Goal: Task Accomplishment & Management: Complete application form

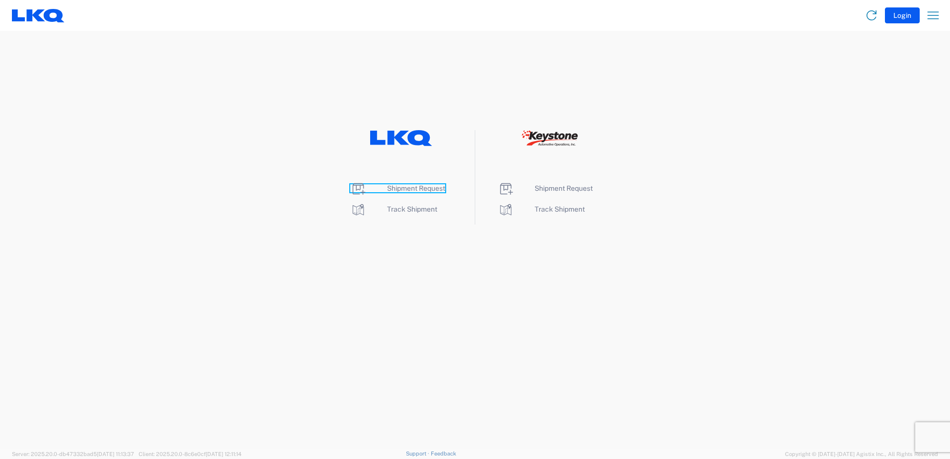
click at [401, 185] on span "Shipment Request" at bounding box center [416, 188] width 58 height 8
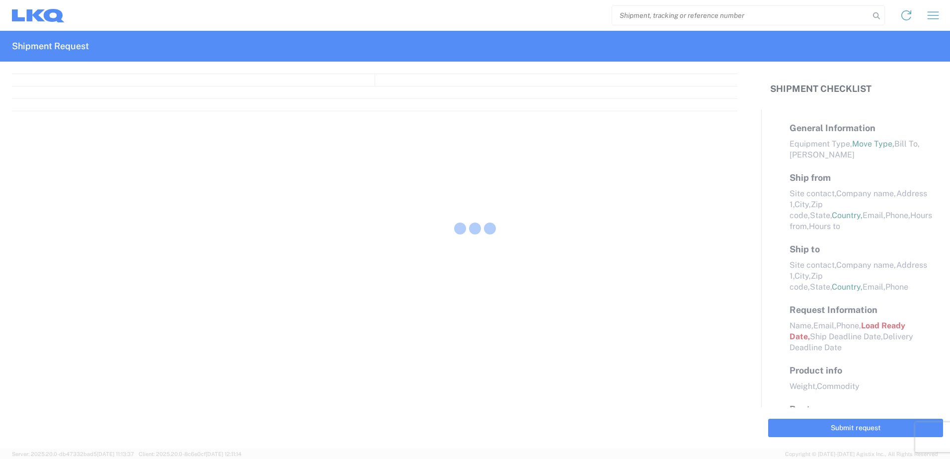
select select "FULL"
select select "LBS"
select select "IN"
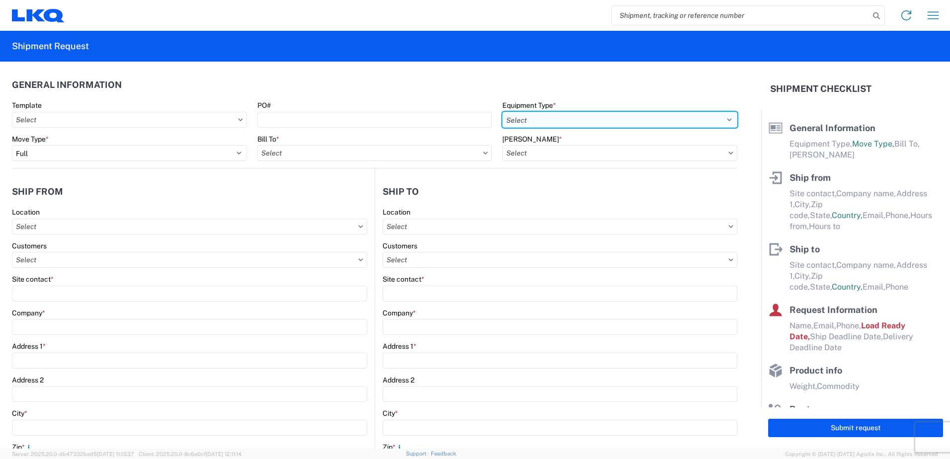
click at [628, 116] on select "Select 53’ Dry Van Flatbed Dropdeck (van) Lowboy (flatbed) Rail" at bounding box center [620, 120] width 235 height 16
select select "STDV"
click at [503, 112] on select "Select 53’ Dry Van Flatbed Dropdeck (van) Lowboy (flatbed) Rail" at bounding box center [620, 120] width 235 height 16
click at [379, 163] on agx-form-control-wrapper-v2 "Bill To *" at bounding box center [375, 152] width 246 height 34
click at [379, 161] on input "text" at bounding box center [374, 153] width 235 height 16
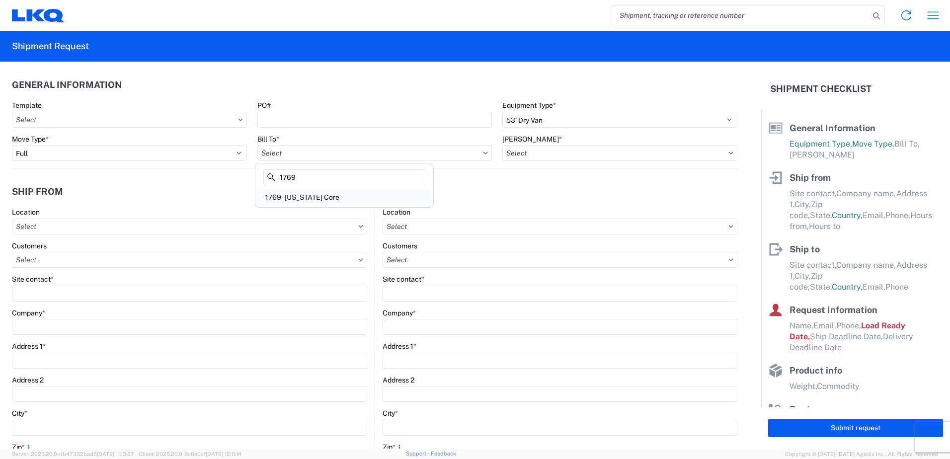
type input "1769"
click at [328, 192] on div "1769 - [US_STATE] Core" at bounding box center [344, 197] width 174 height 16
type input "1769 - [US_STATE] Core"
click at [592, 154] on input "text" at bounding box center [620, 153] width 235 height 16
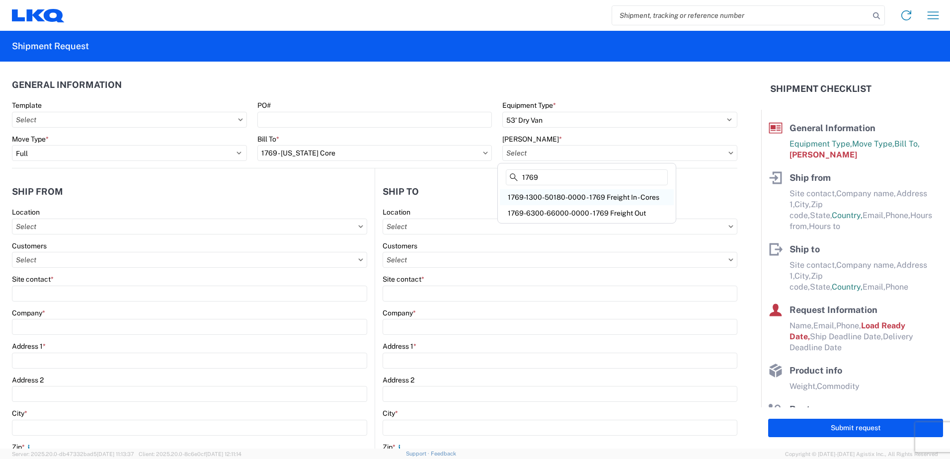
type input "1769"
click at [599, 189] on div "1769-1300-50180-0000 - 1769 Freight In - Cores" at bounding box center [587, 197] width 174 height 16
type input "1769-1300-50180-0000 - 1769 Freight In - Cores"
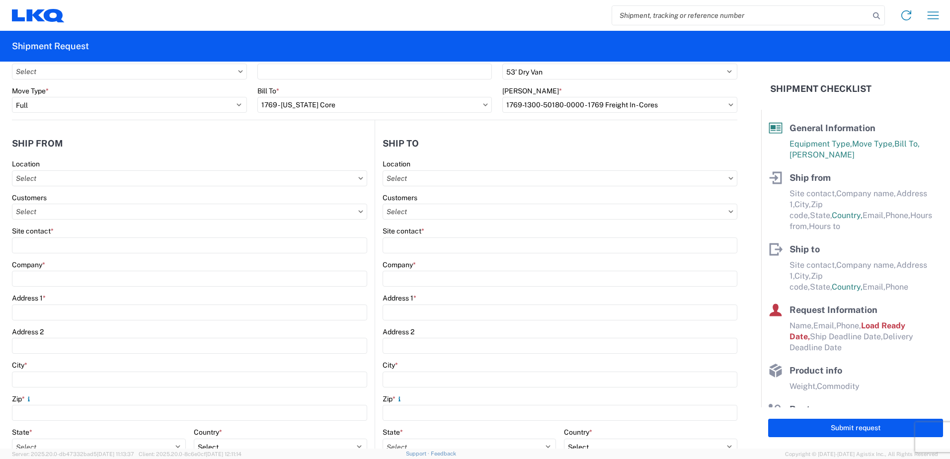
scroll to position [62, 0]
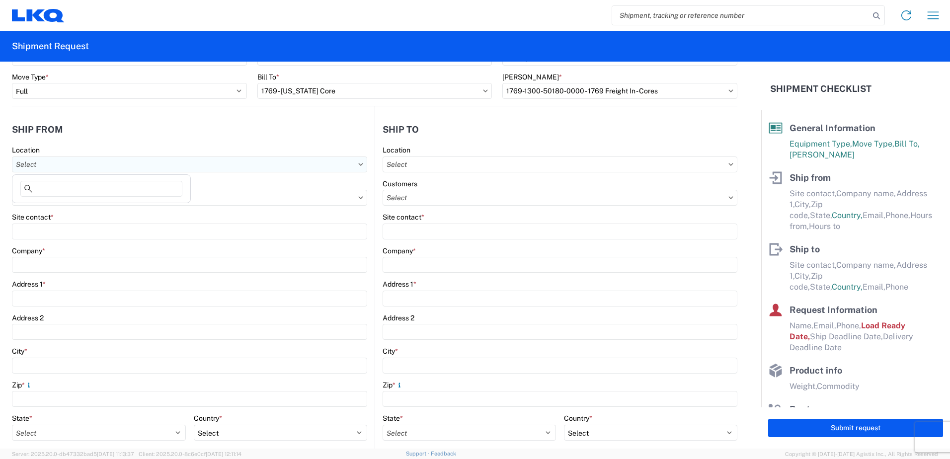
click at [282, 166] on input "text" at bounding box center [189, 165] width 355 height 16
type input "1854"
click at [141, 211] on div "1854 - [PERSON_NAME] Auto Parts of [US_STATE]" at bounding box center [101, 209] width 174 height 16
type input "1854 - [PERSON_NAME] Auto Parts of [US_STATE]"
type input "LKQ Corporation"
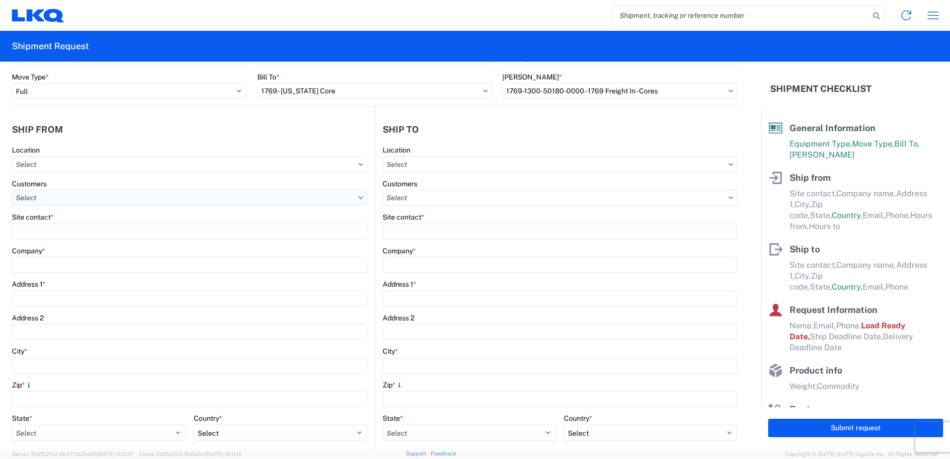
type input "[STREET_ADDRESS]"
type input "[PERSON_NAME]"
type input "98321"
select select "WA"
select select "US"
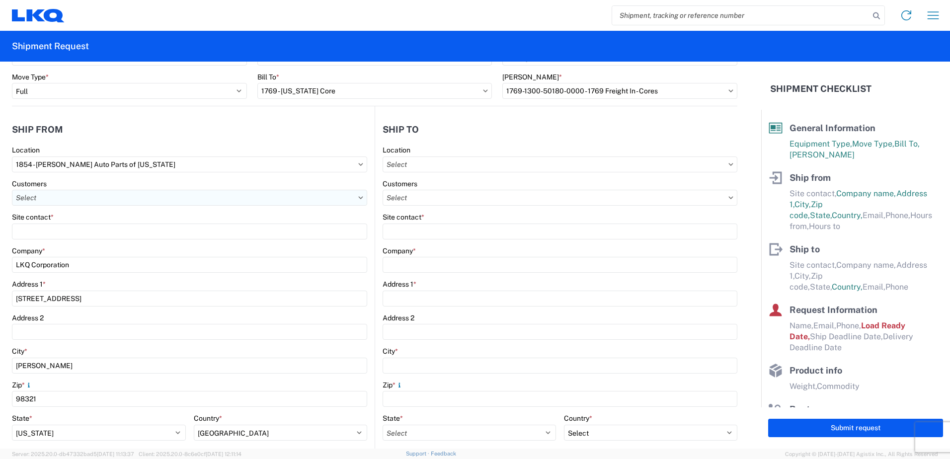
type input "07:00:00"
type input "17:00:00"
click at [523, 162] on input "text" at bounding box center [560, 165] width 355 height 16
type input "1769"
click at [475, 208] on div "1769 - [US_STATE] Core" at bounding box center [469, 209] width 174 height 16
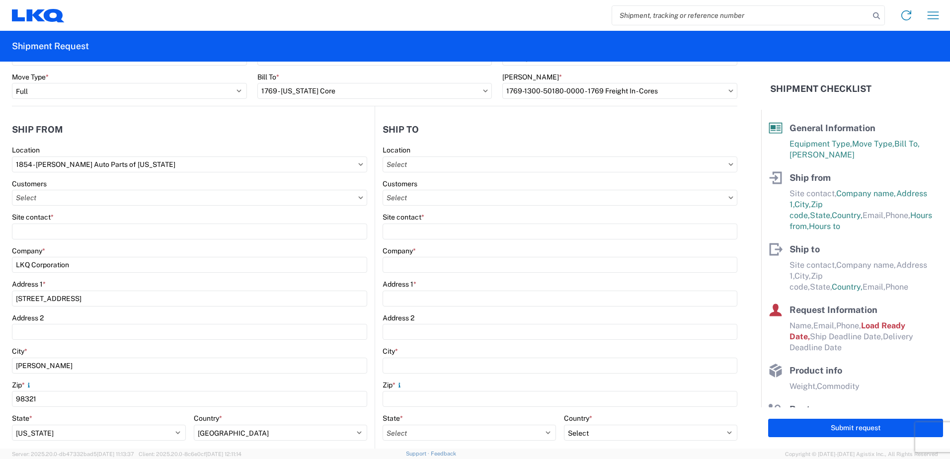
type input "1769 - [US_STATE] Core"
type input "LKQ Corporation"
type input "[STREET_ADDRESS][PERSON_NAME]"
type input "[GEOGRAPHIC_DATA]"
type input "91761"
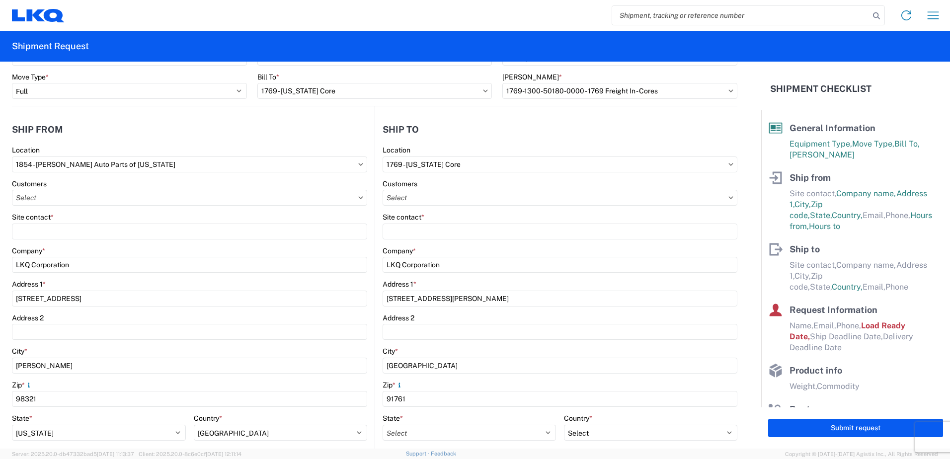
select select "US"
type input "[PHONE_NUMBER]"
select select
click at [210, 199] on input "text" at bounding box center [189, 198] width 355 height 16
click at [233, 127] on header "Ship from" at bounding box center [193, 129] width 363 height 22
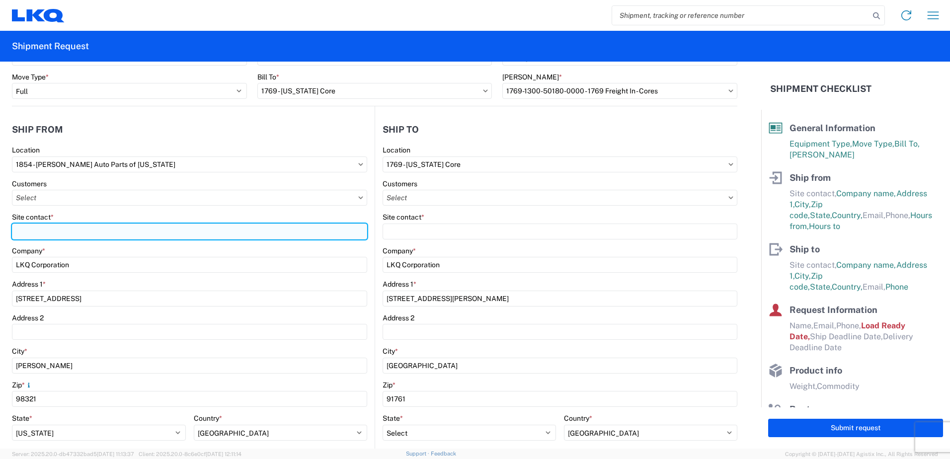
click at [114, 234] on input "Site contact *" at bounding box center [189, 232] width 355 height 16
type input "[PERSON_NAME]"
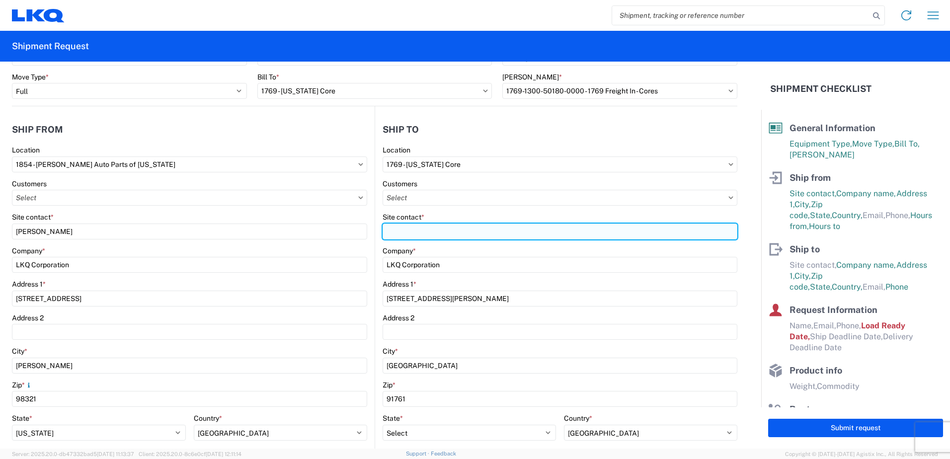
click at [420, 236] on input "Site contact *" at bounding box center [560, 232] width 355 height 16
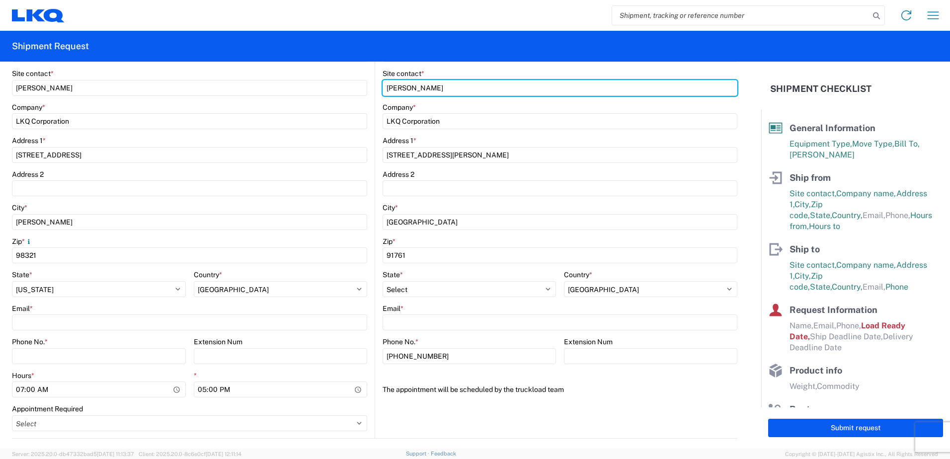
scroll to position [211, 0]
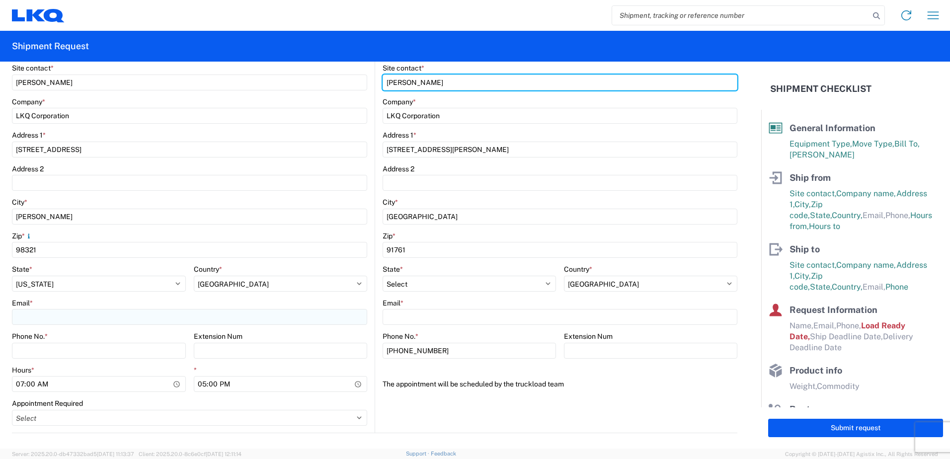
type input "[PERSON_NAME]"
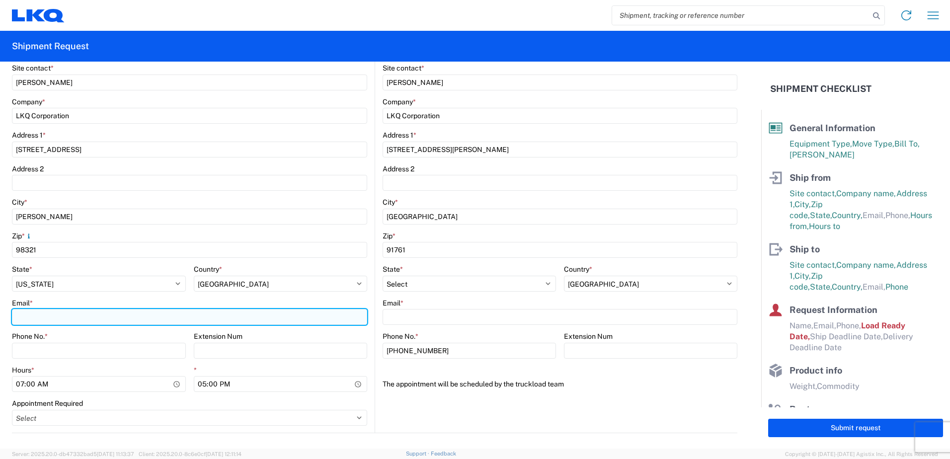
click at [89, 314] on input "Email *" at bounding box center [189, 317] width 355 height 16
type input "[EMAIL_ADDRESS][DOMAIN_NAME]"
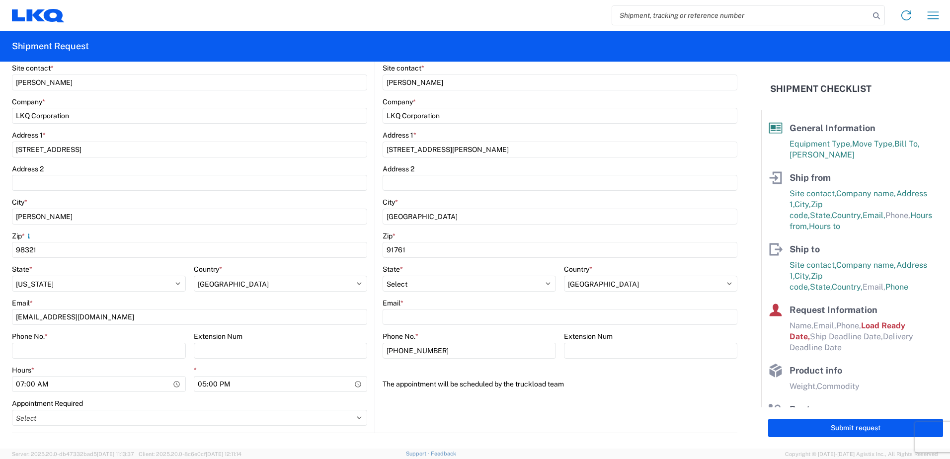
click at [120, 267] on div "State *" at bounding box center [99, 269] width 174 height 9
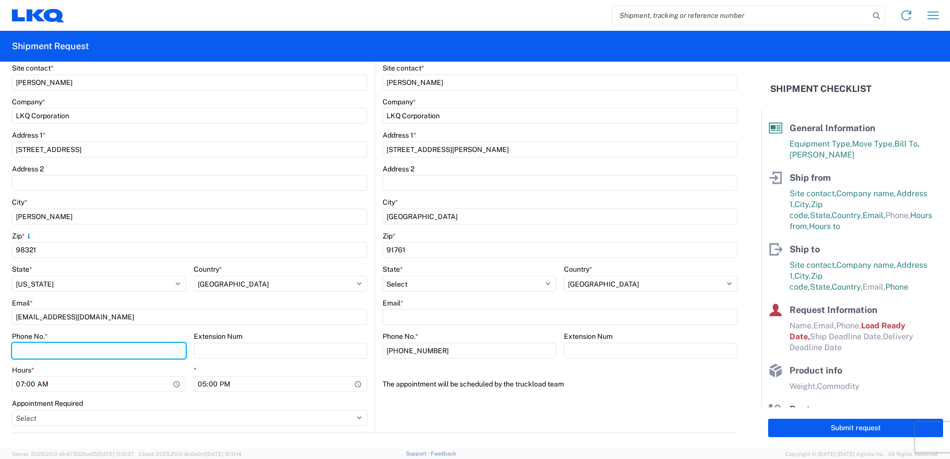
drag, startPoint x: 122, startPoint y: 348, endPoint x: 131, endPoint y: 346, distance: 9.3
click at [122, 348] on input "Phone No. *" at bounding box center [99, 351] width 174 height 16
type input "2537364818"
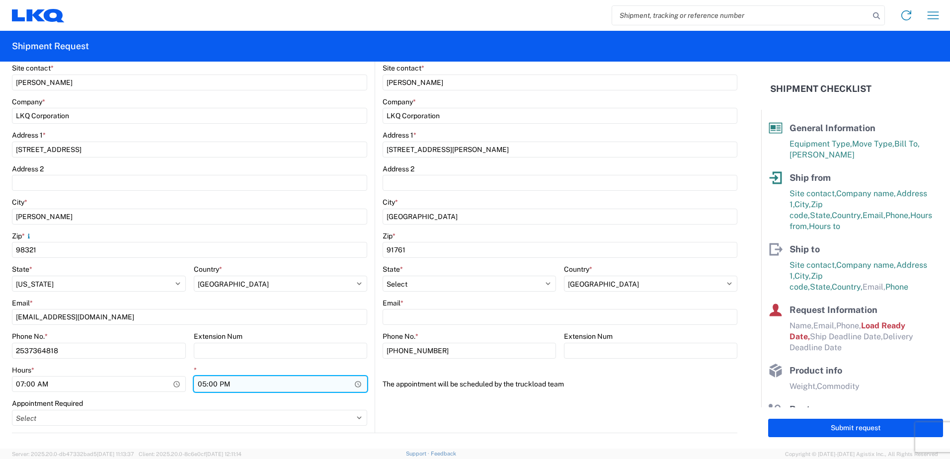
click at [201, 380] on input "17:00:00" at bounding box center [281, 384] width 174 height 16
click at [203, 383] on input "17:00:00" at bounding box center [281, 384] width 174 height 16
click at [210, 383] on input "18:30" at bounding box center [281, 384] width 174 height 16
type input "14:30"
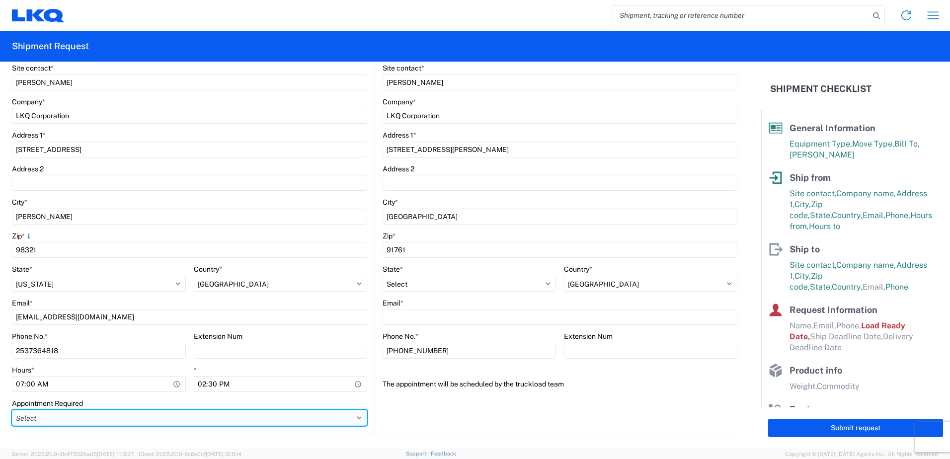
click at [263, 422] on select "Select Appt Required Appt Not Required Appt - First available" at bounding box center [189, 418] width 355 height 16
select select "apptRequired"
click at [12, 410] on select "Select Appt Required Appt Not Required Appt - First available" at bounding box center [189, 418] width 355 height 16
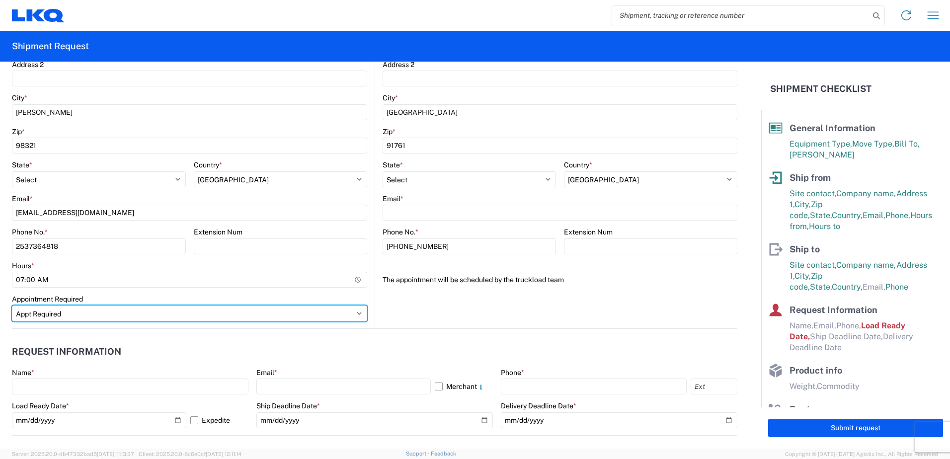
scroll to position [298, 0]
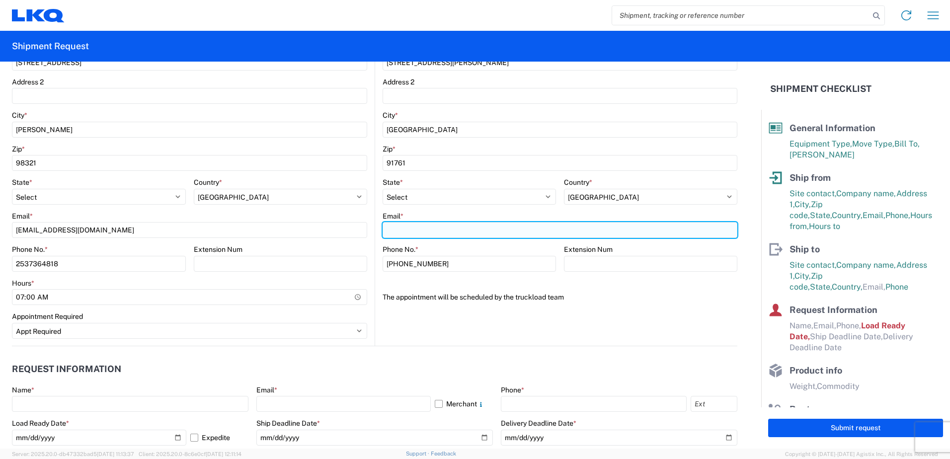
click at [438, 231] on input "Email *" at bounding box center [560, 230] width 355 height 16
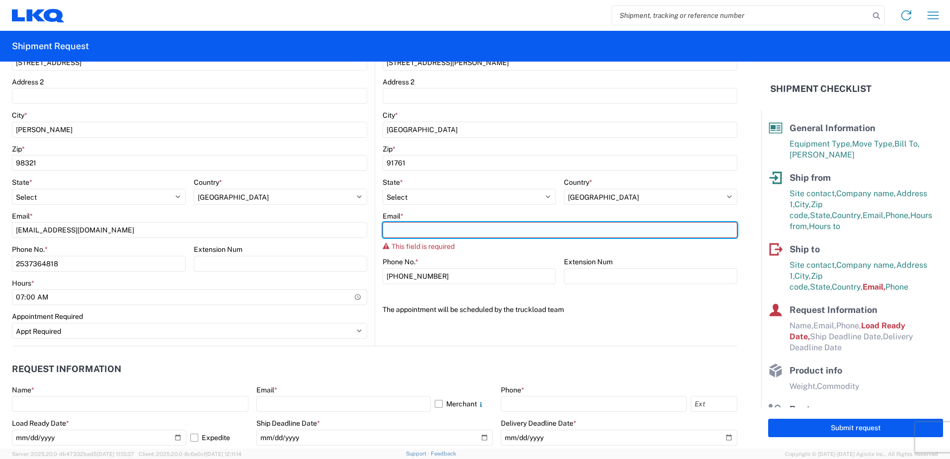
click at [415, 227] on input "Email *" at bounding box center [560, 230] width 355 height 16
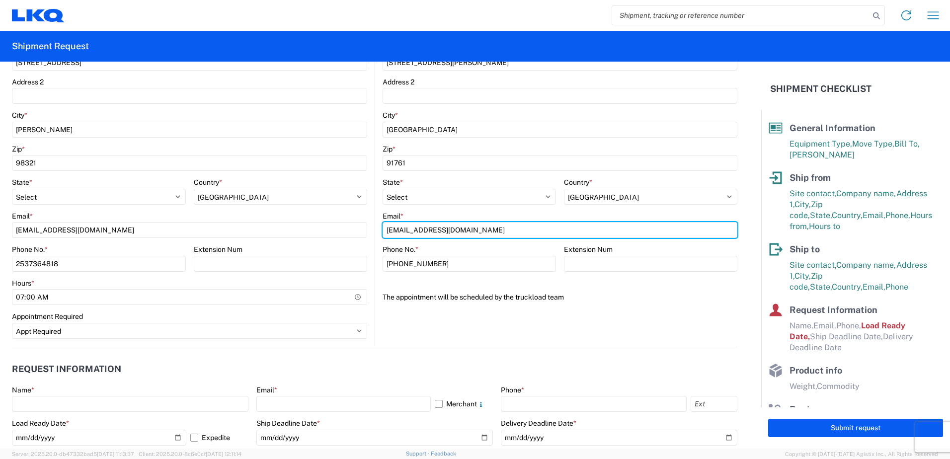
type input "[EMAIL_ADDRESS][DOMAIN_NAME]"
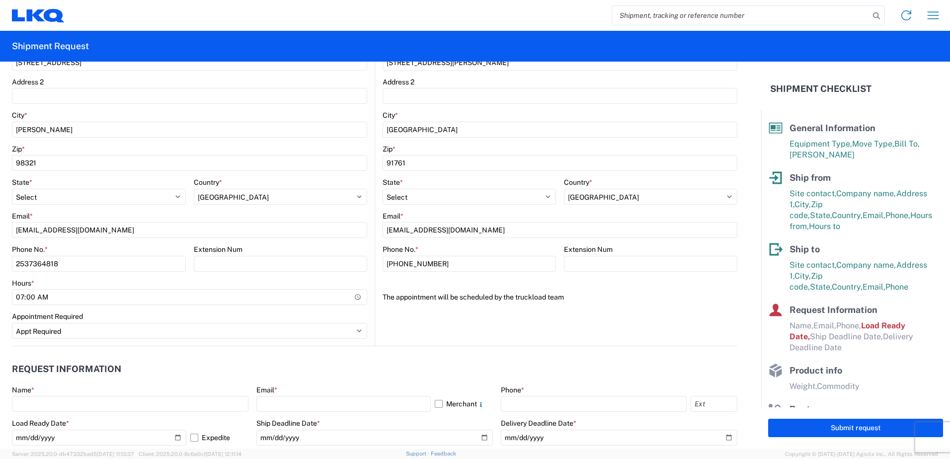
click at [464, 335] on agx-form-section "Ship to 1769 Location 1769 - [US_STATE] Core Customers Site contact * [PERSON_N…" at bounding box center [556, 114] width 362 height 464
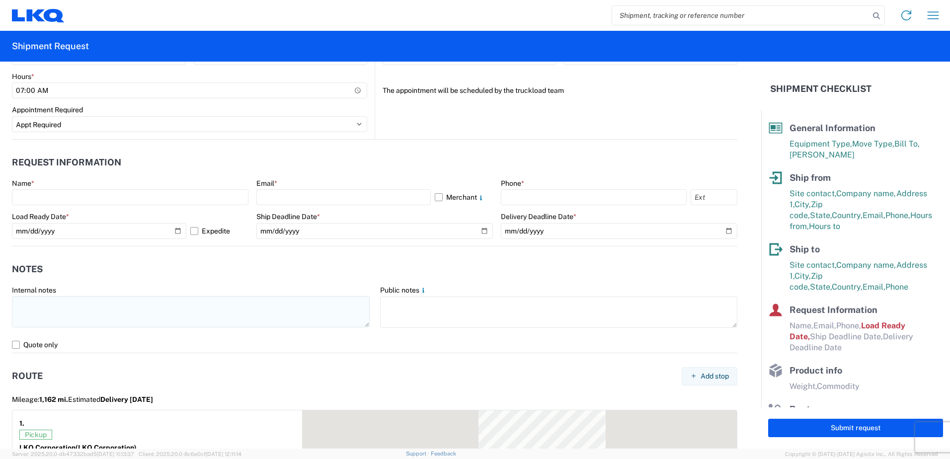
scroll to position [510, 0]
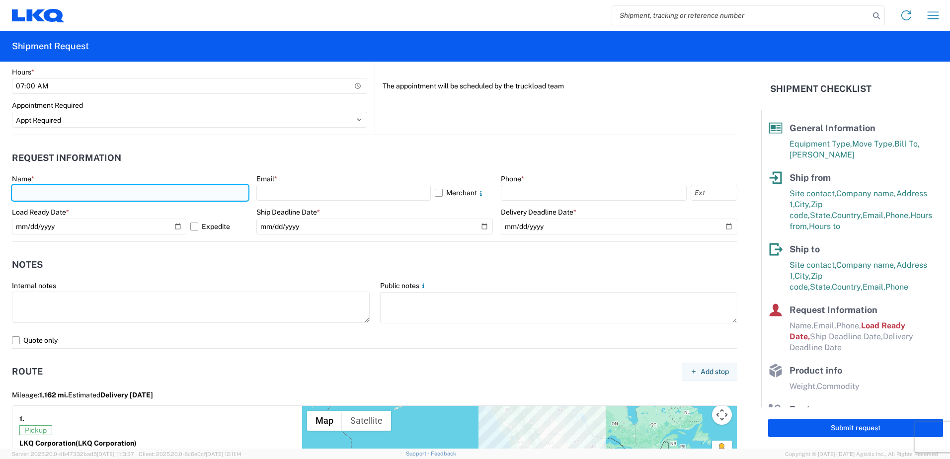
click at [107, 186] on input "text" at bounding box center [130, 193] width 237 height 16
type input "[PERSON_NAME]"
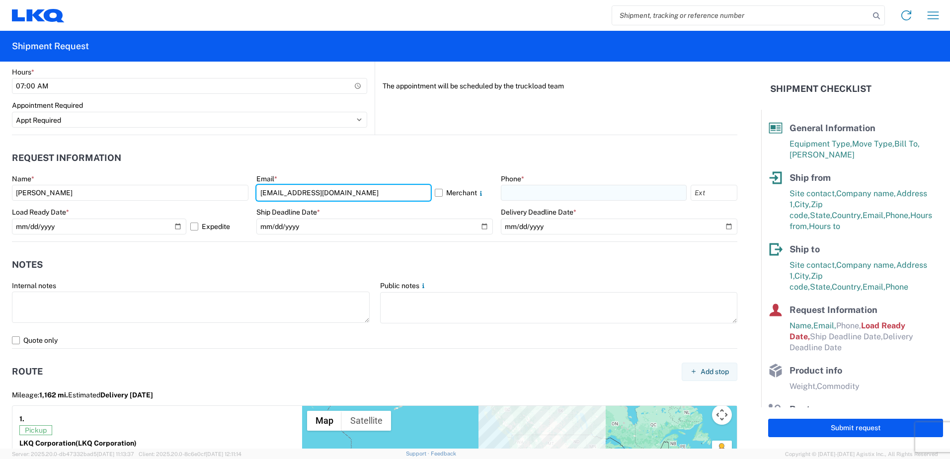
type input "[EMAIL_ADDRESS][DOMAIN_NAME]"
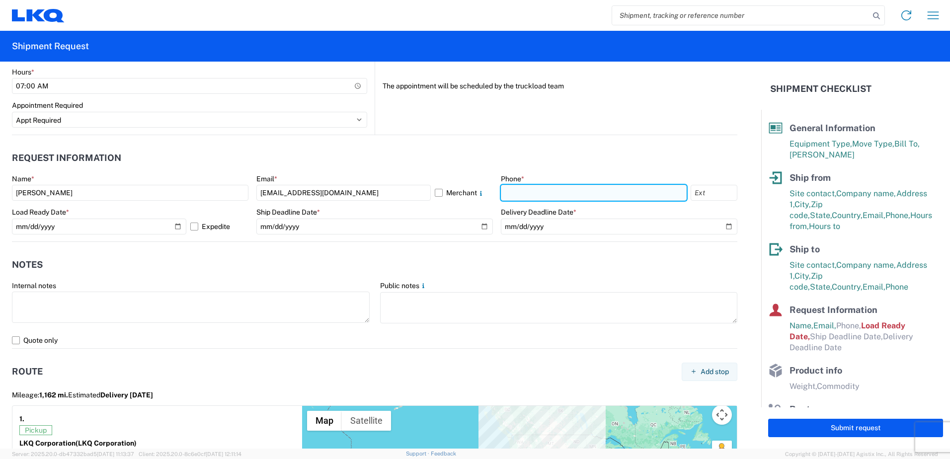
click at [574, 196] on input "text" at bounding box center [594, 193] width 186 height 16
type input "2537364818"
click at [258, 261] on header "Notes" at bounding box center [375, 265] width 726 height 22
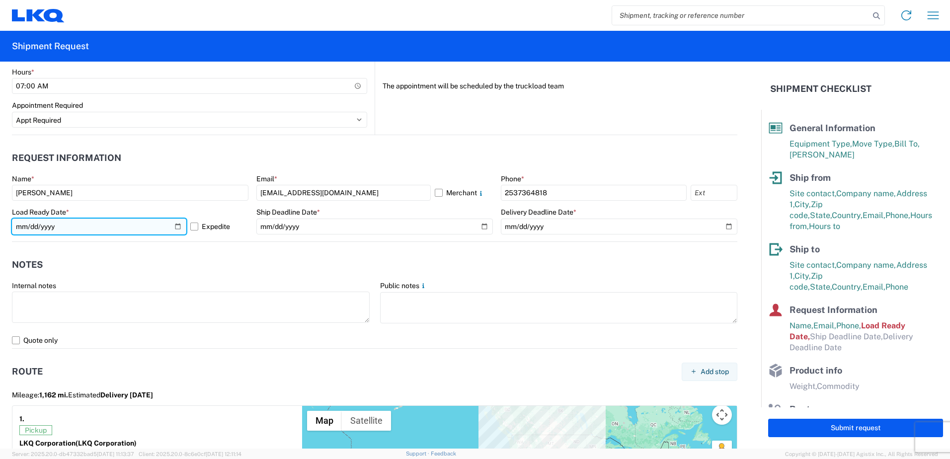
click at [175, 223] on input "[DATE]" at bounding box center [99, 227] width 174 height 16
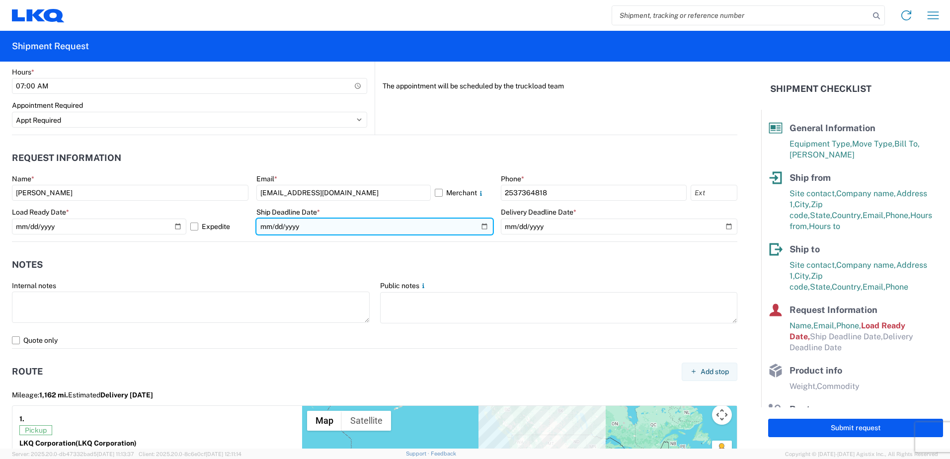
click at [412, 222] on input "date" at bounding box center [374, 227] width 237 height 16
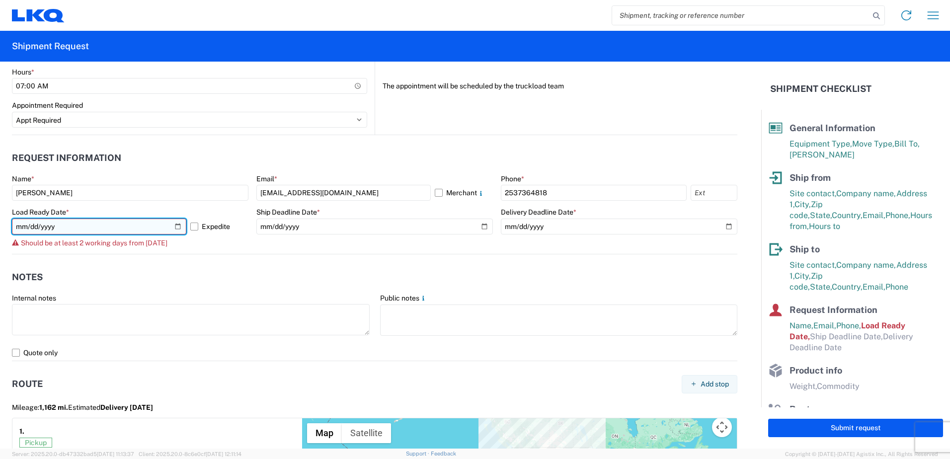
click at [177, 223] on input "[DATE]" at bounding box center [99, 227] width 174 height 16
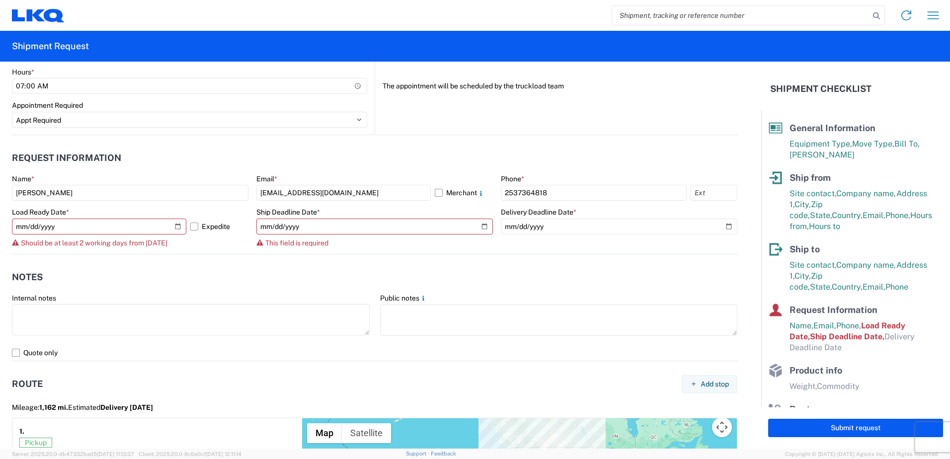
click at [251, 285] on header "Notes" at bounding box center [375, 277] width 726 height 22
click at [174, 225] on input "[DATE]" at bounding box center [99, 227] width 174 height 16
type input "[DATE]"
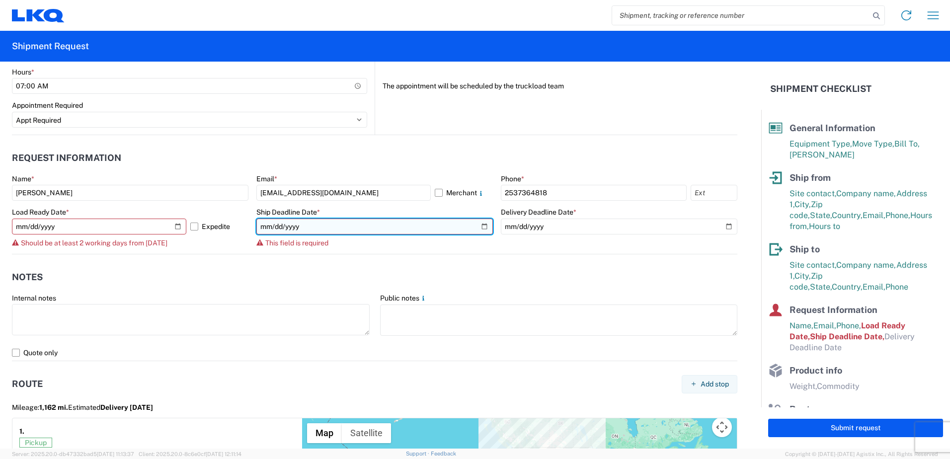
click at [476, 229] on input "date" at bounding box center [374, 227] width 237 height 16
type input "[DATE]"
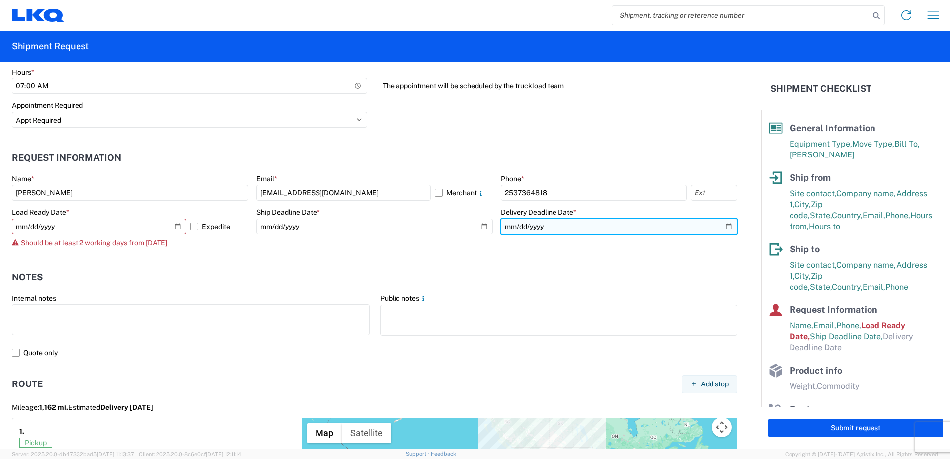
click at [720, 221] on input "date" at bounding box center [619, 227] width 237 height 16
click at [722, 228] on input "date" at bounding box center [619, 227] width 237 height 16
type input "[DATE]"
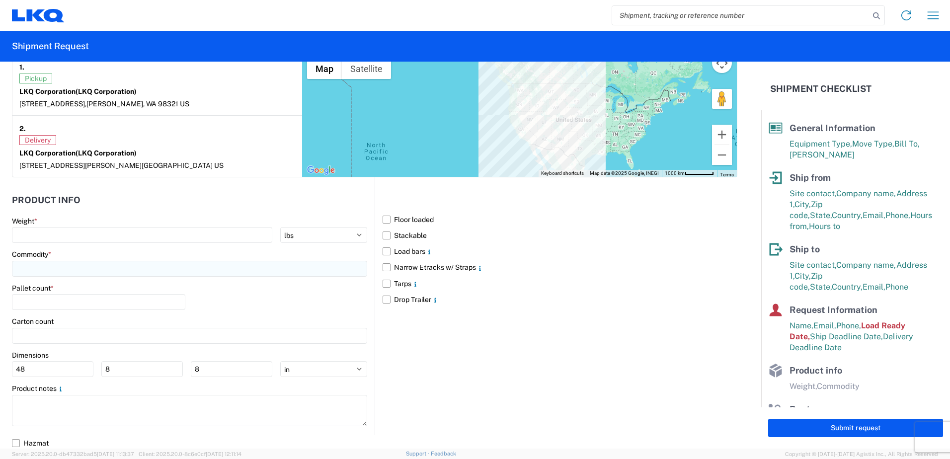
scroll to position [876, 0]
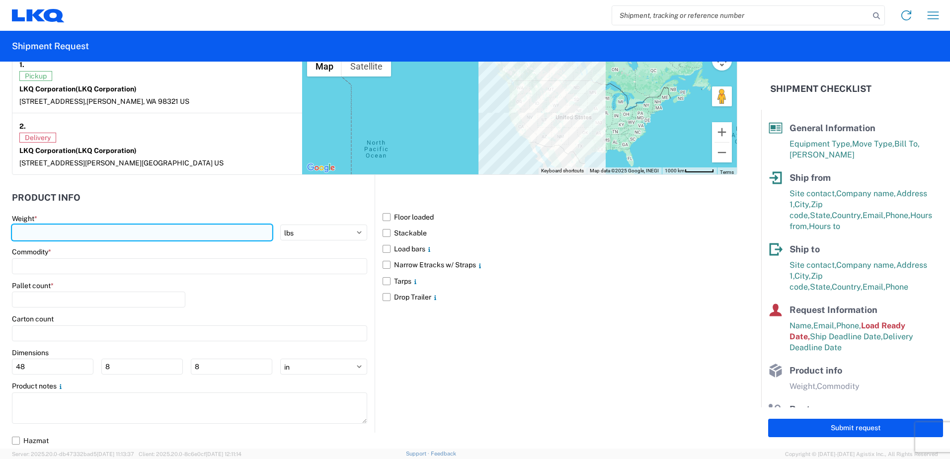
type input "-1"
click at [166, 228] on input "-1" at bounding box center [142, 233] width 260 height 16
type input "42000"
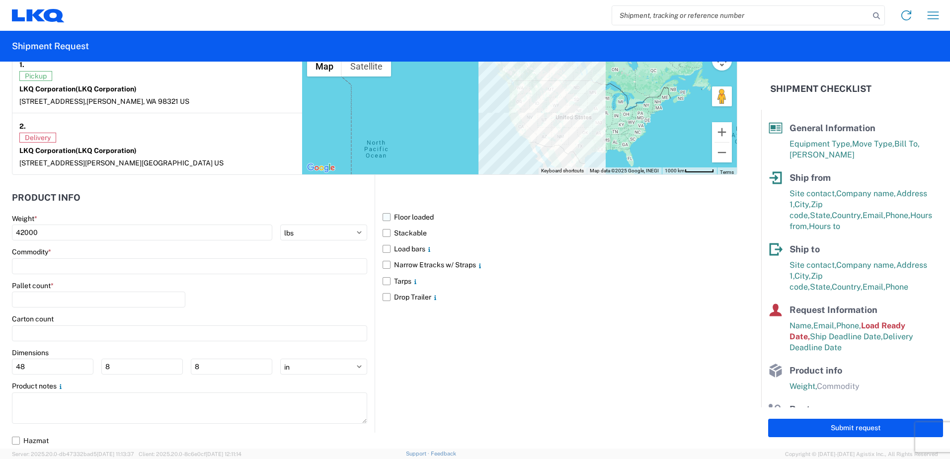
click at [384, 219] on label "Floor loaded" at bounding box center [560, 217] width 355 height 16
click at [0, 0] on input "Floor loaded" at bounding box center [0, 0] width 0 height 0
click at [260, 268] on input at bounding box center [189, 266] width 355 height 16
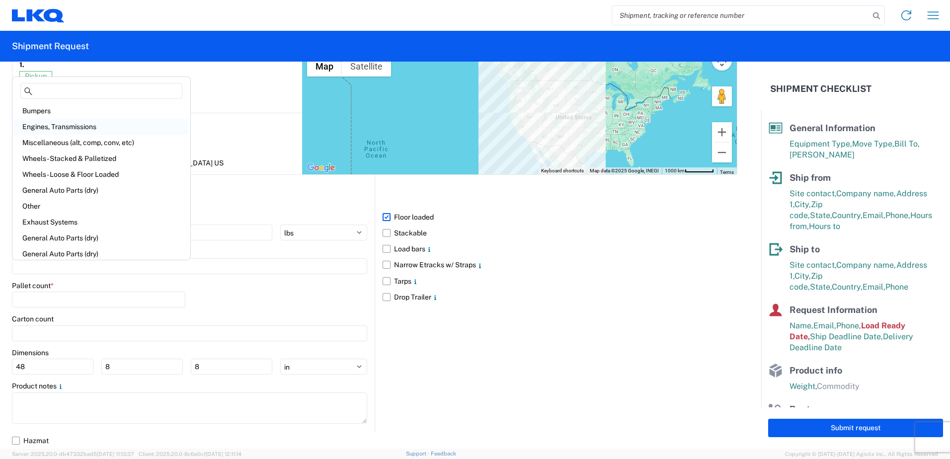
click at [53, 128] on div "Engines, Transmissions" at bounding box center [101, 127] width 174 height 16
type input "Engines, Transmissions"
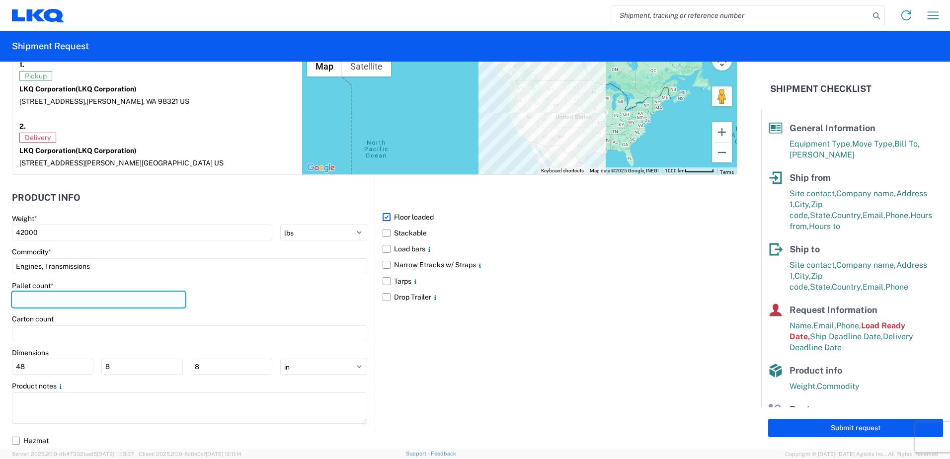
drag, startPoint x: 55, startPoint y: 304, endPoint x: 94, endPoint y: 296, distance: 39.7
click at [56, 304] on input "number" at bounding box center [98, 300] width 173 height 16
type input "22"
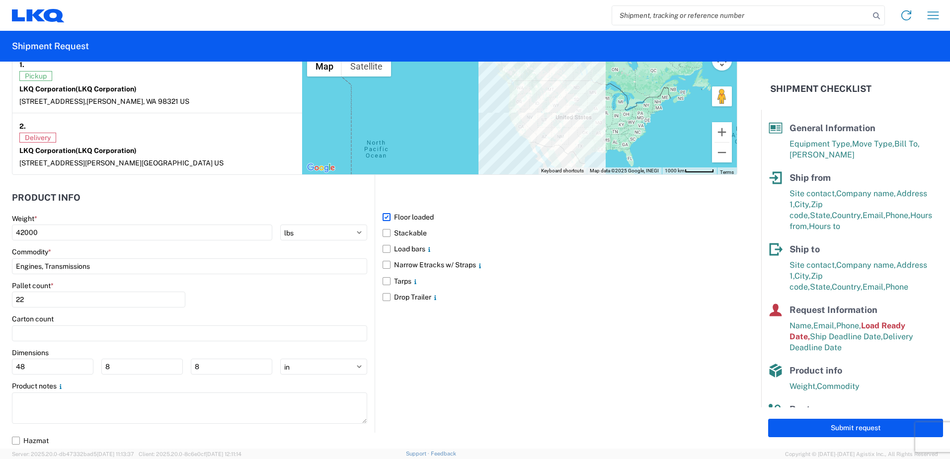
click at [591, 380] on div "Floor loaded Stackable Load bars Narrow Etracks w/ Straps Tarps Drop Trailer" at bounding box center [556, 304] width 363 height 258
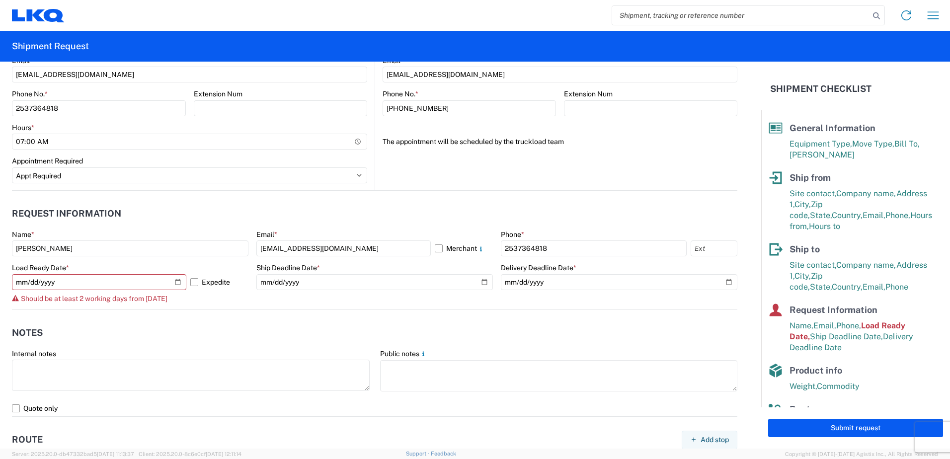
scroll to position [429, 0]
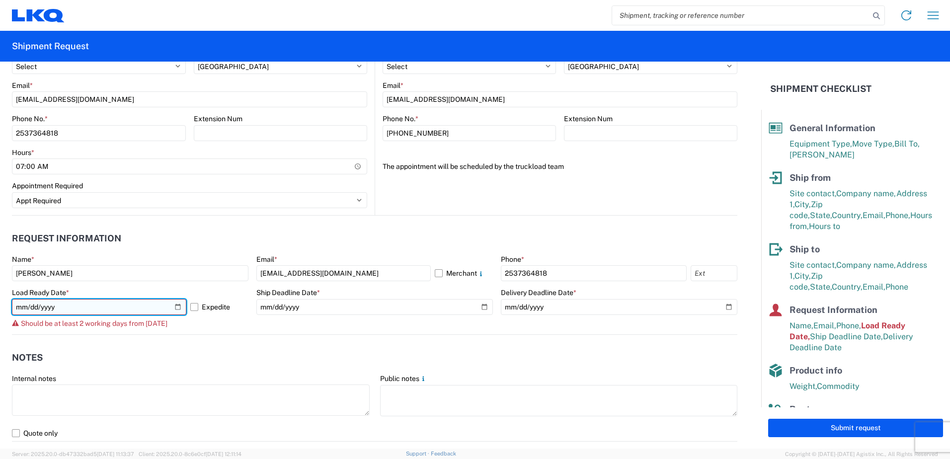
click at [175, 307] on input "[DATE]" at bounding box center [99, 307] width 174 height 16
click at [178, 311] on input "[DATE]" at bounding box center [99, 307] width 174 height 16
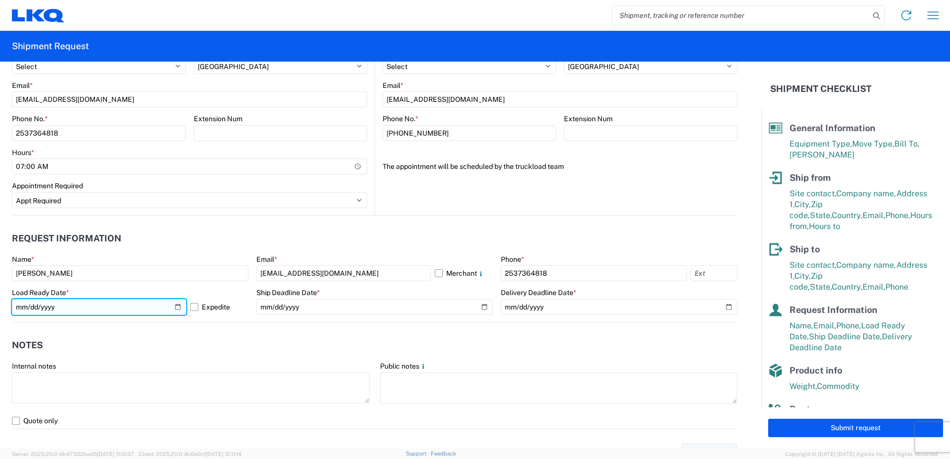
click at [179, 309] on input "[DATE]" at bounding box center [99, 307] width 174 height 16
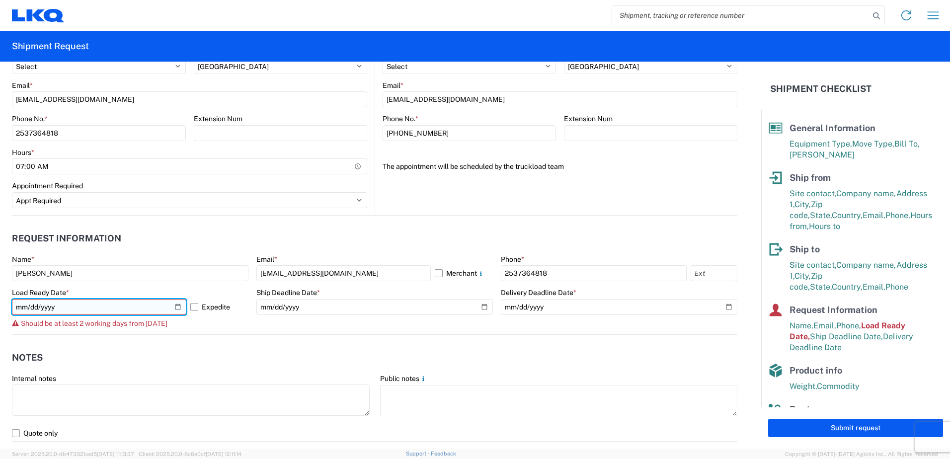
click at [177, 303] on input "[DATE]" at bounding box center [99, 307] width 174 height 16
type input "[DATE]"
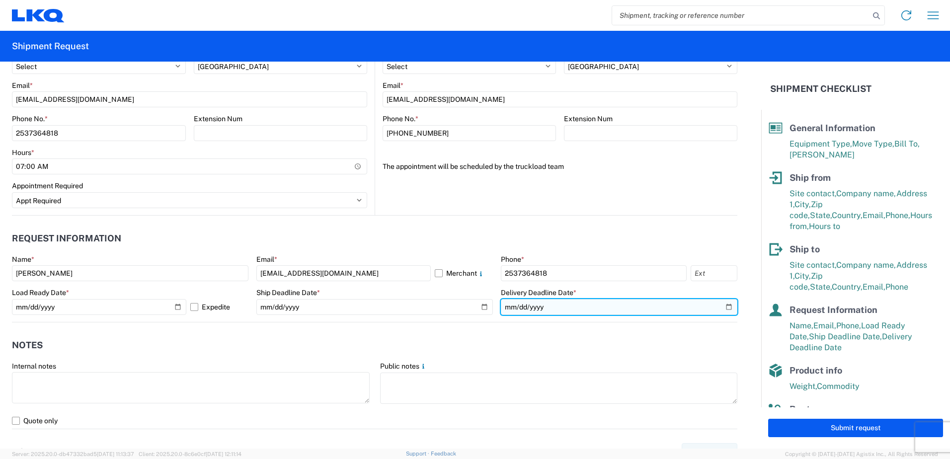
click at [721, 306] on input "[DATE]" at bounding box center [619, 307] width 237 height 16
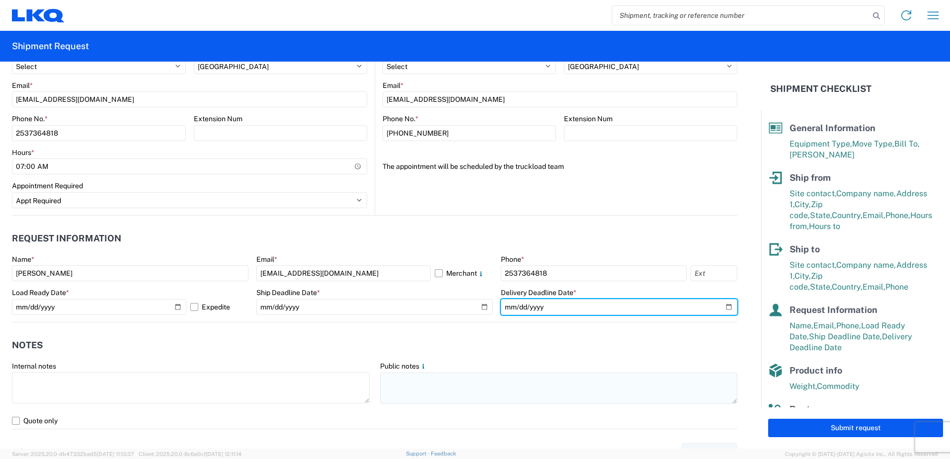
type input "[DATE]"
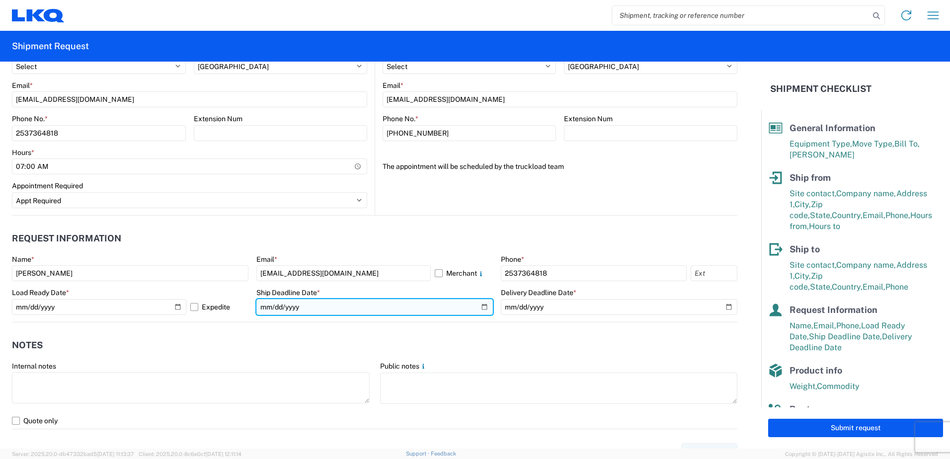
click at [481, 301] on input "[DATE]" at bounding box center [374, 307] width 237 height 16
click at [482, 305] on input "[DATE]" at bounding box center [374, 307] width 237 height 16
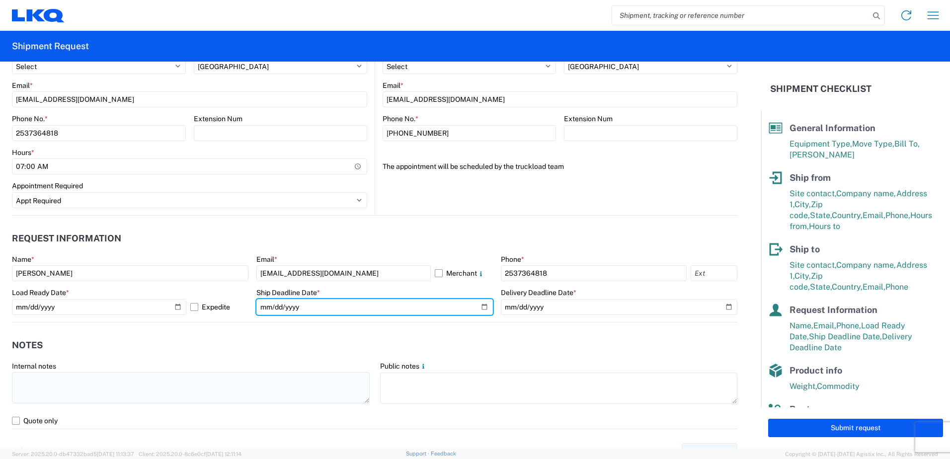
type input "[DATE]"
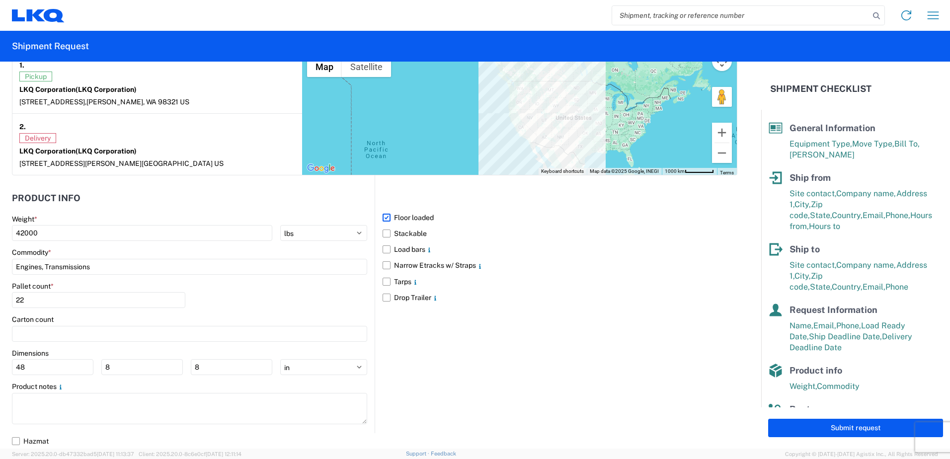
scroll to position [864, 0]
click at [840, 430] on button "Submit request" at bounding box center [855, 428] width 175 height 18
